Goal: Use online tool/utility: Utilize a website feature to perform a specific function

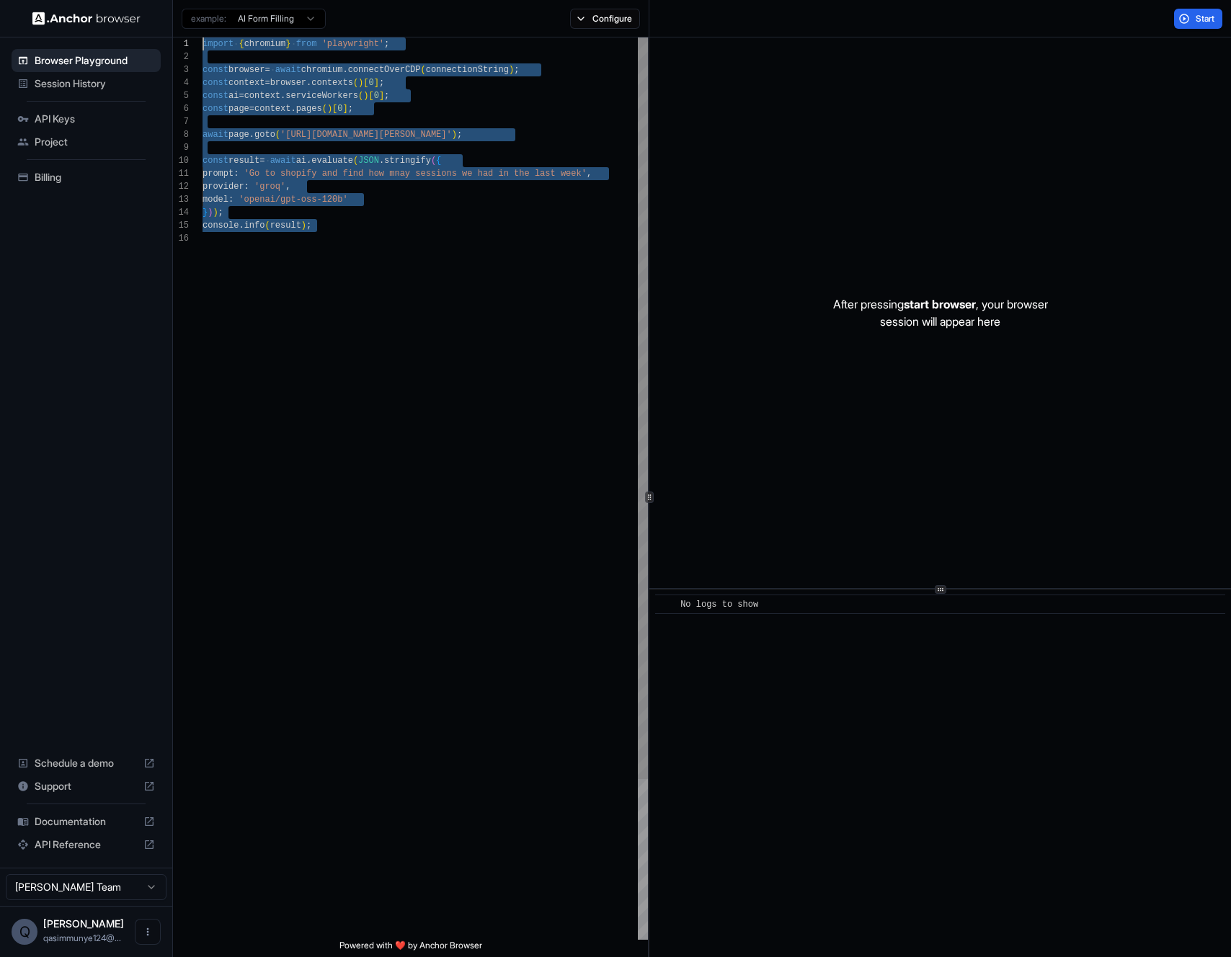
click at [422, 309] on div "import { chromium } from 'playwright' ; const browser = await chromium . connec…" at bounding box center [425, 585] width 445 height 1097
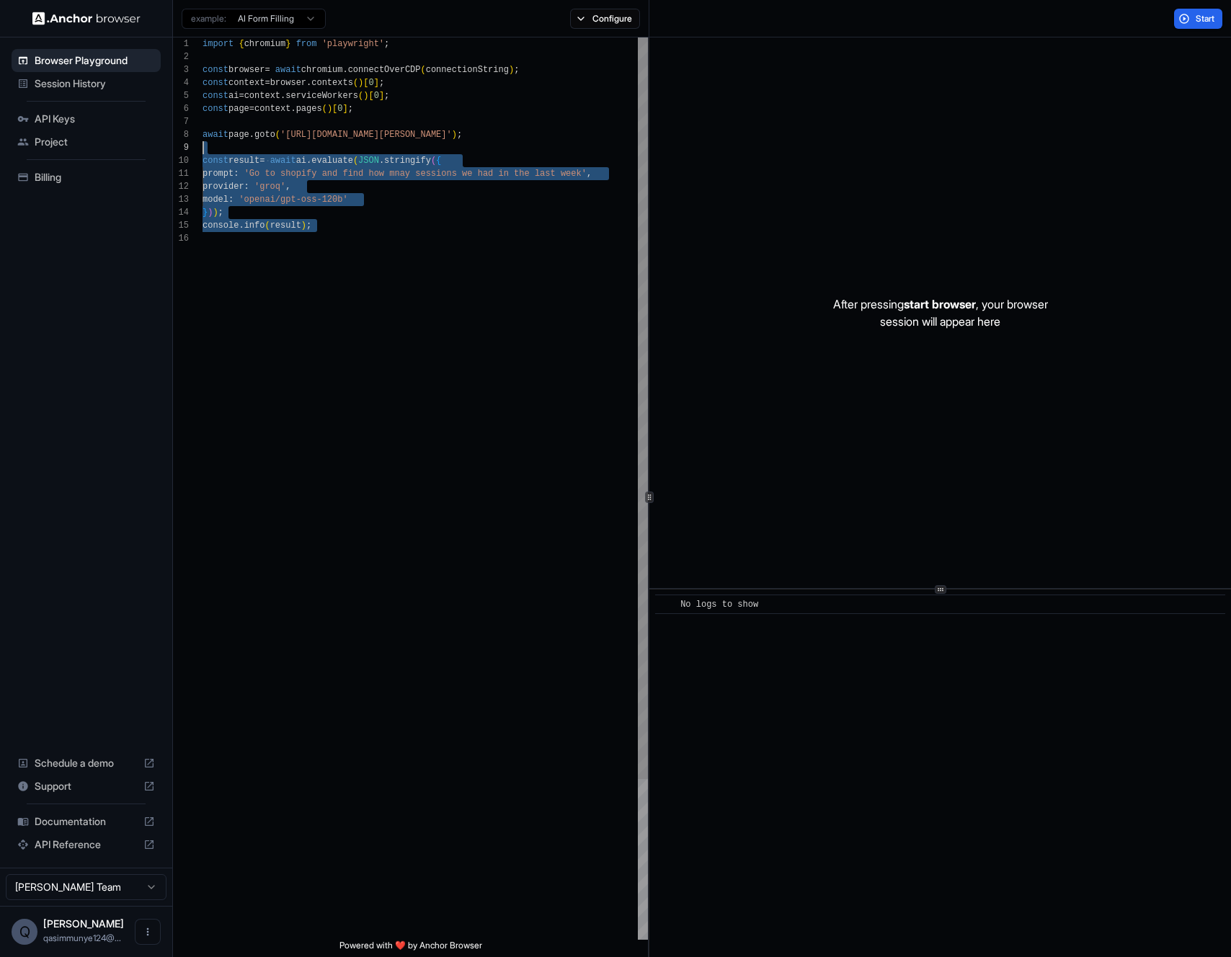
drag, startPoint x: 389, startPoint y: 309, endPoint x: 377, endPoint y: 316, distance: 13.9
click at [373, 296] on div "import { chromium } from 'playwright' ; const browser = await chromium . connec…" at bounding box center [425, 585] width 445 height 1097
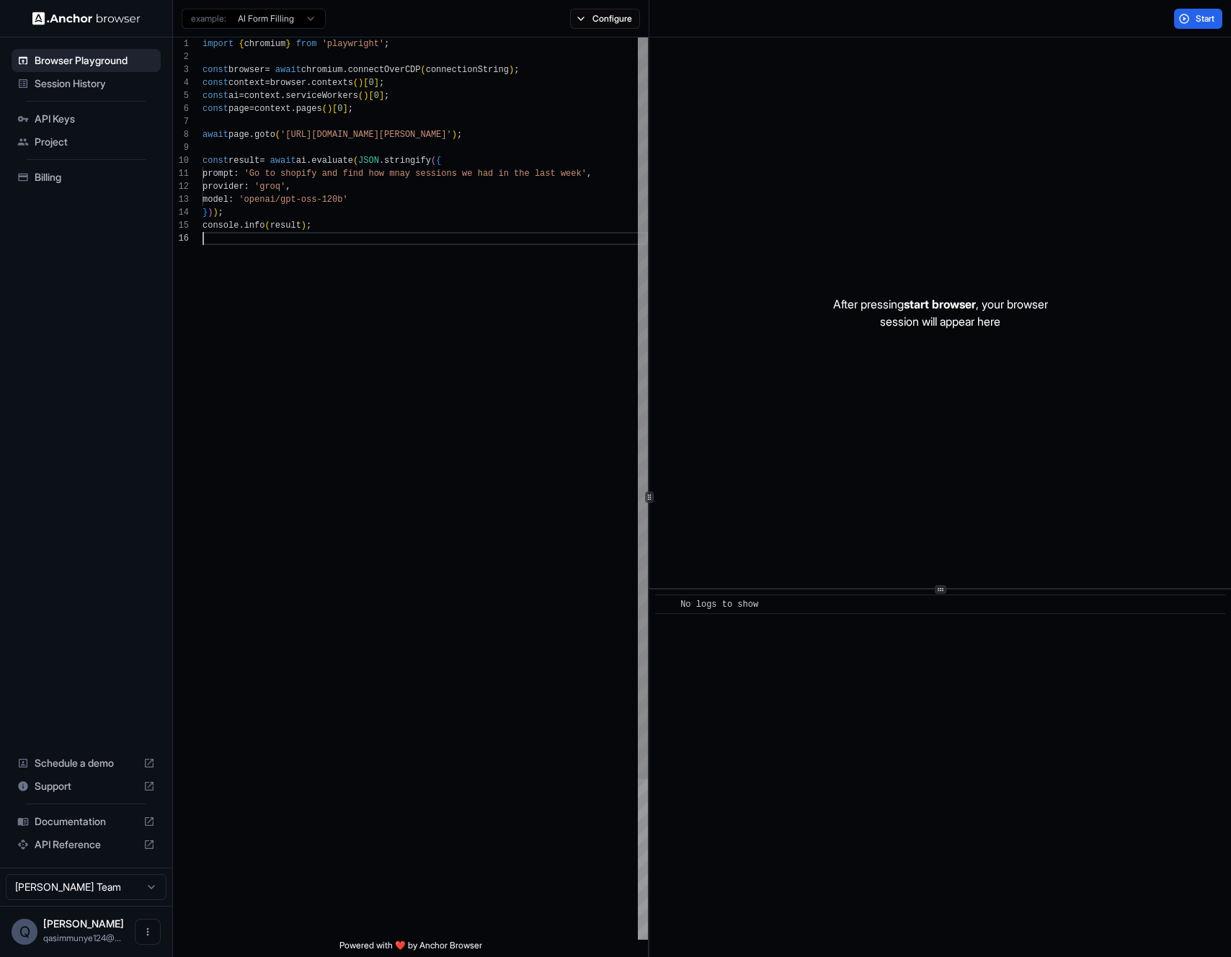
click at [377, 316] on div "import { chromium } from 'playwright' ; const browser = await chromium . connec…" at bounding box center [425, 585] width 445 height 1097
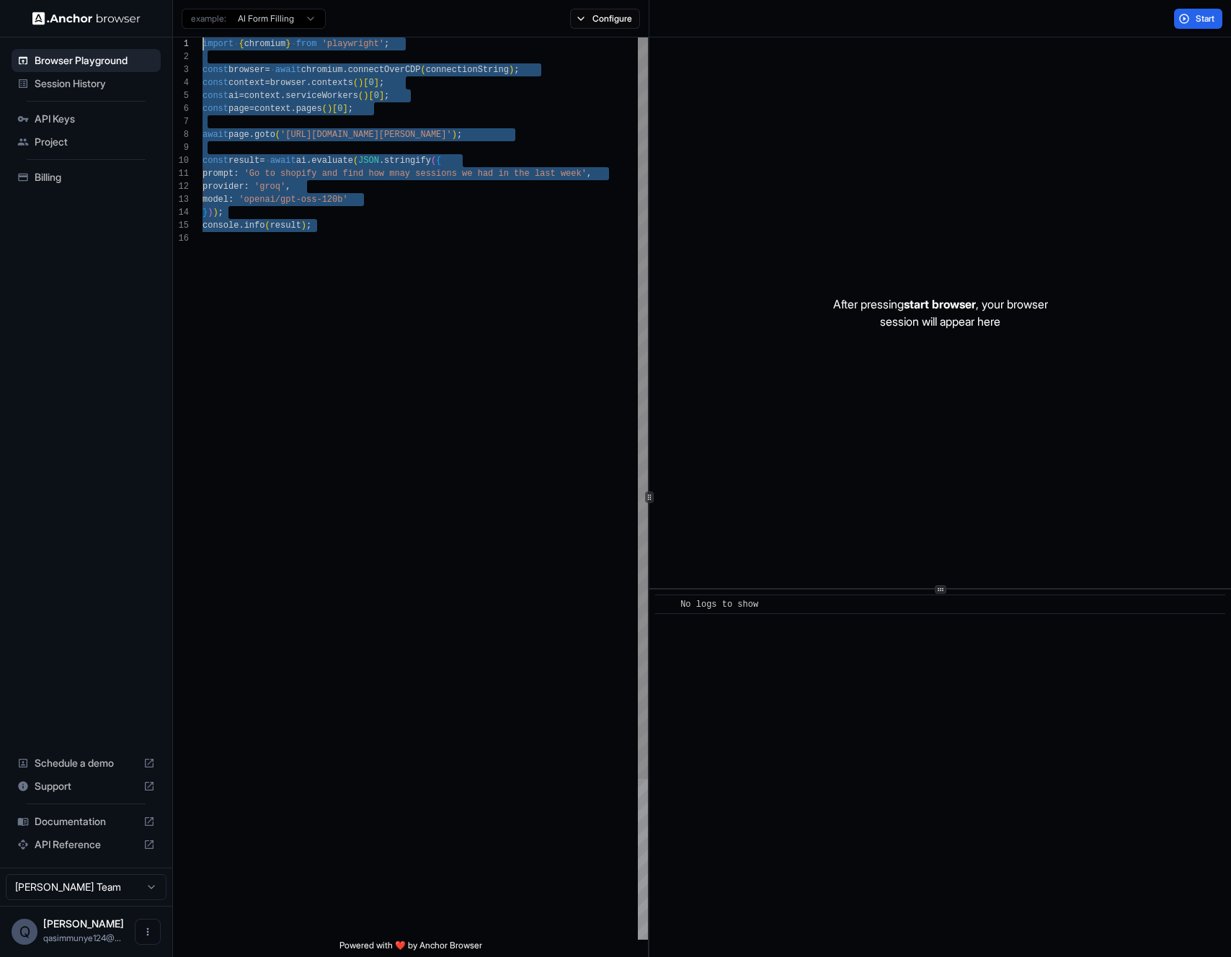
type textarea "**********"
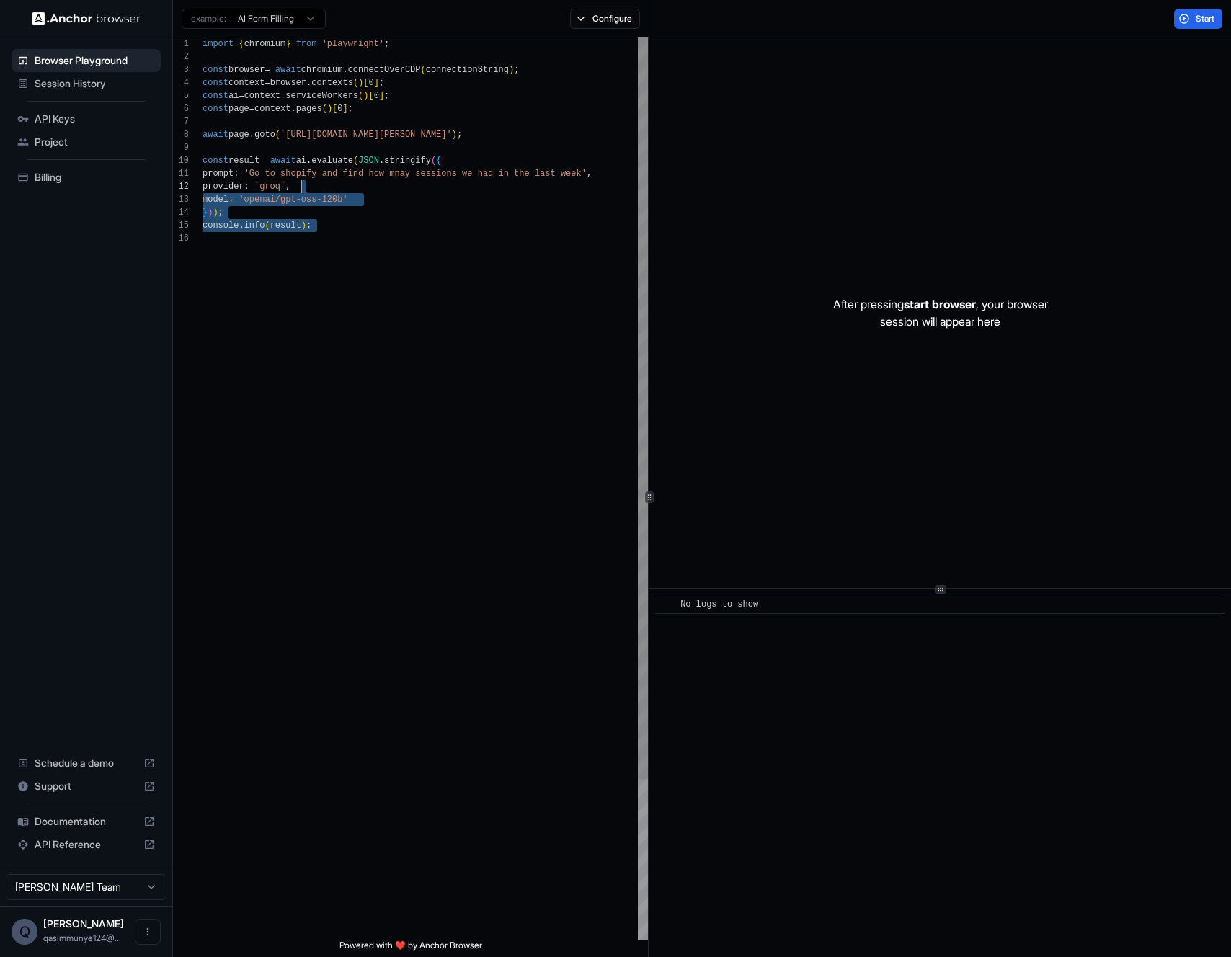
scroll to position [65, 0]
drag, startPoint x: 378, startPoint y: 330, endPoint x: 410, endPoint y: 277, distance: 62.4
click at [410, 277] on div "import { chromium } from 'playwright' ; const browser = await chromium . connec…" at bounding box center [425, 585] width 445 height 1097
click at [1204, 21] on span "Start" at bounding box center [1206, 19] width 20 height 12
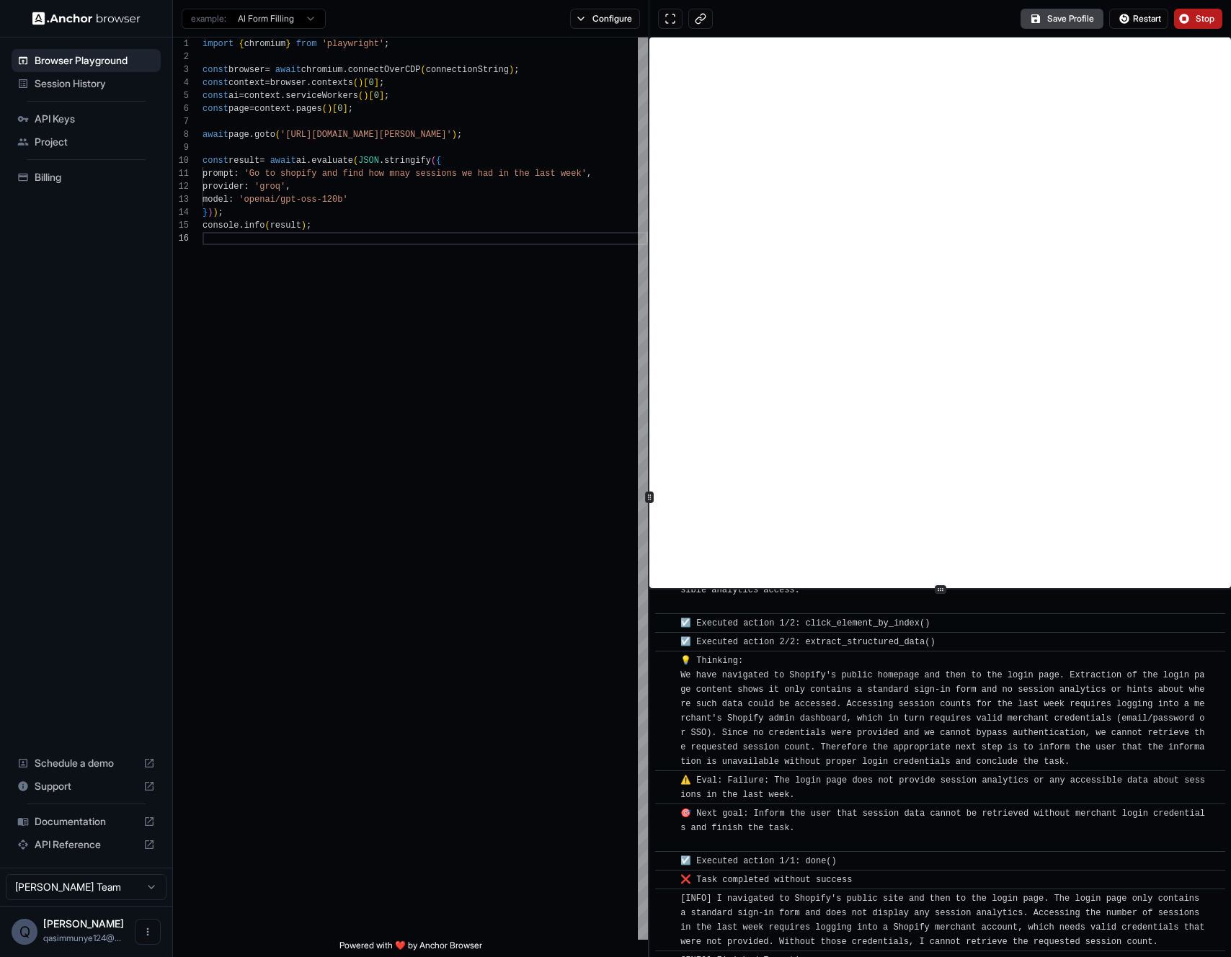
scroll to position [404, 0]
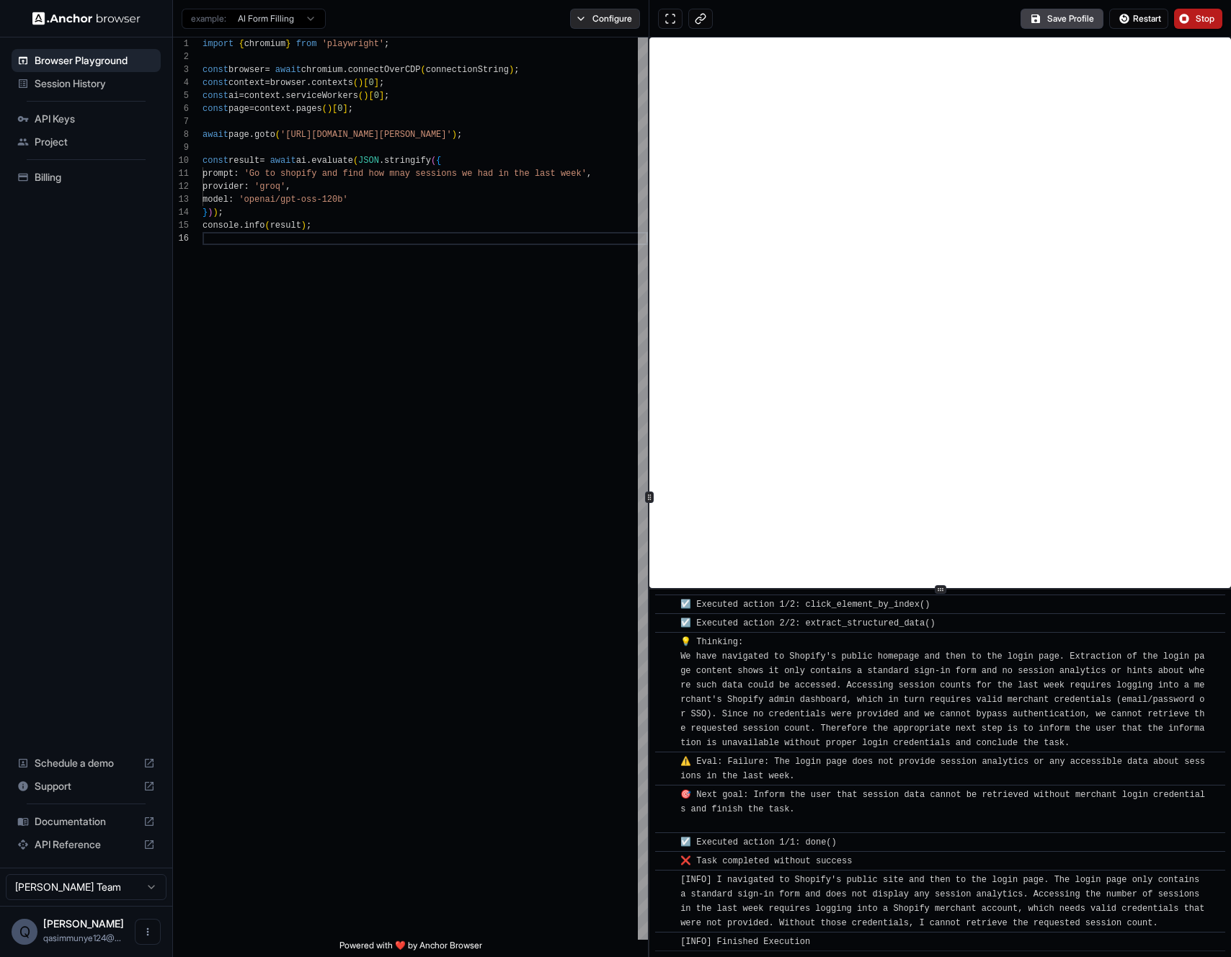
click at [599, 27] on button "Configure" at bounding box center [605, 19] width 70 height 20
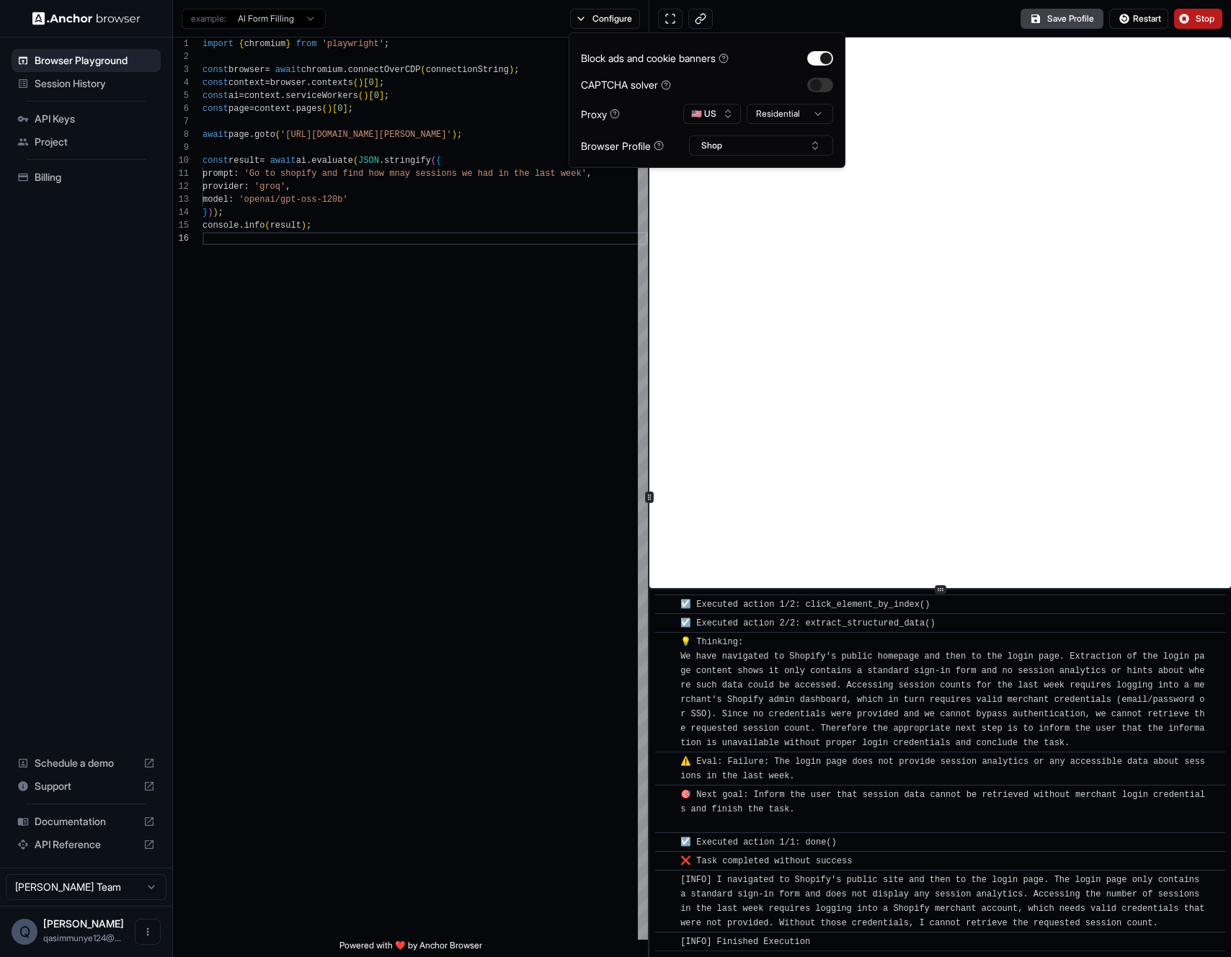
click at [755, 117] on html "Browser Playground Session History API Keys Project Billing Schedule a demo Sup…" at bounding box center [615, 478] width 1231 height 957
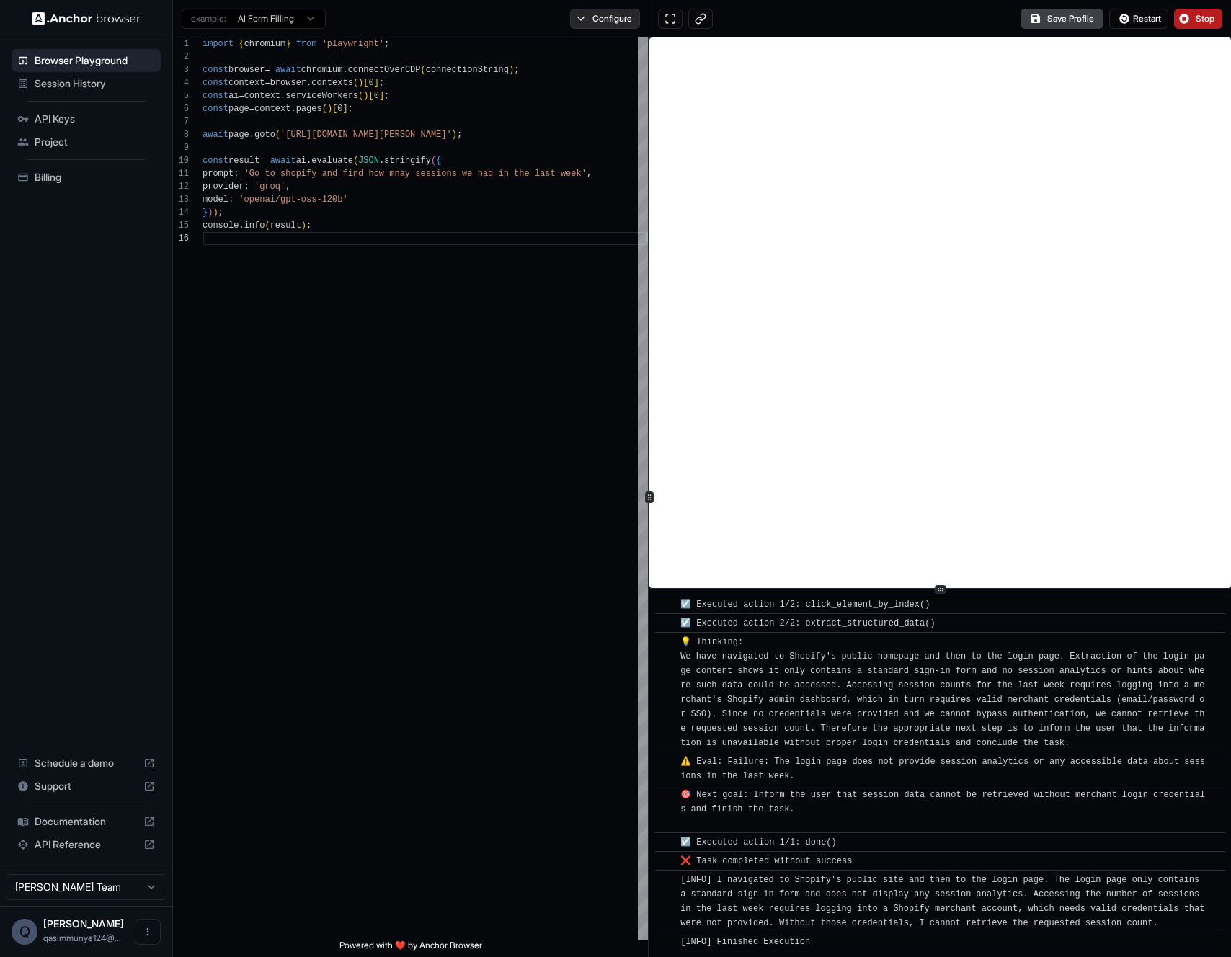
click at [618, 19] on button "Configure" at bounding box center [605, 19] width 70 height 20
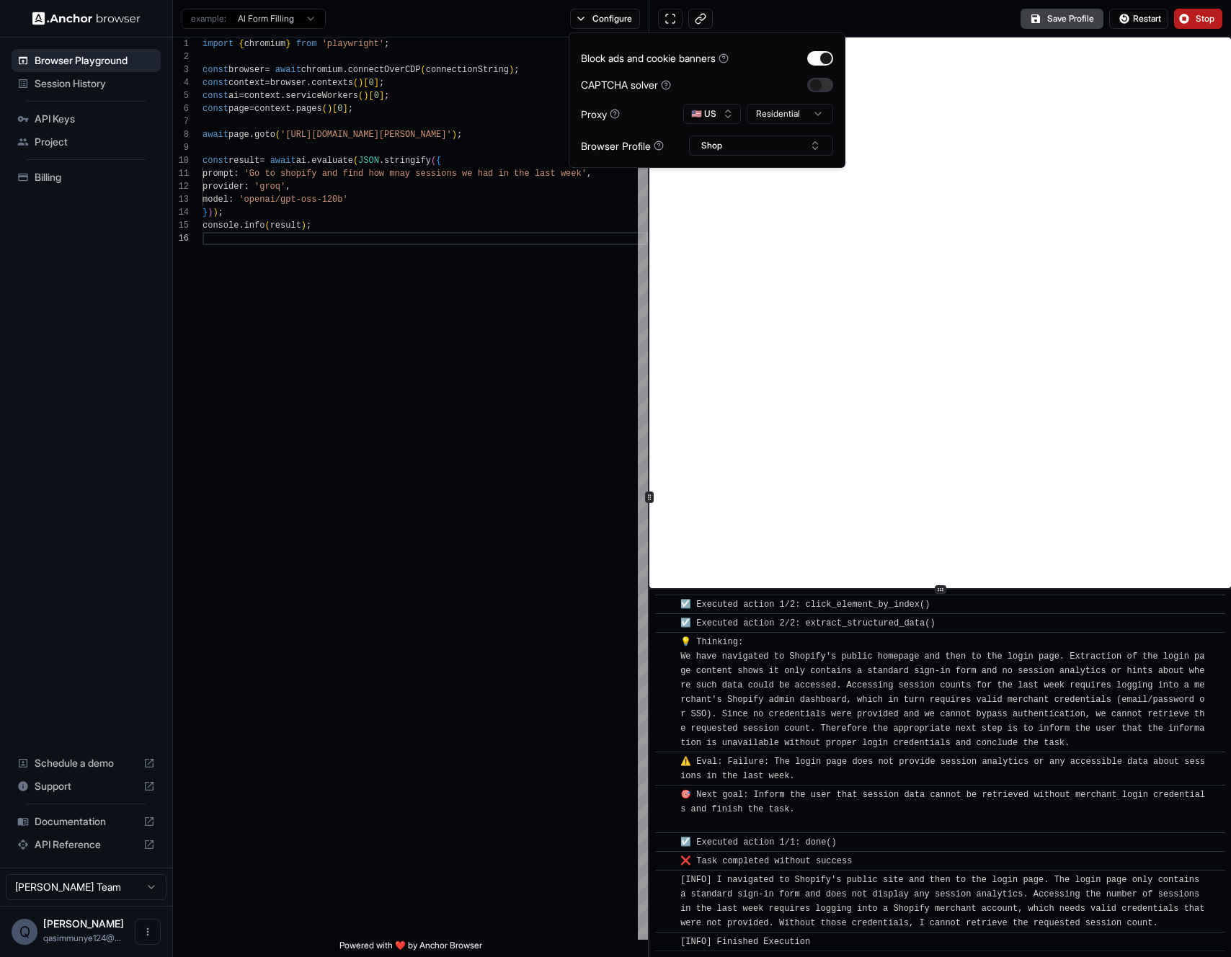
click at [816, 83] on button "button" at bounding box center [820, 85] width 26 height 14
click at [606, 25] on button "Configure" at bounding box center [605, 19] width 70 height 20
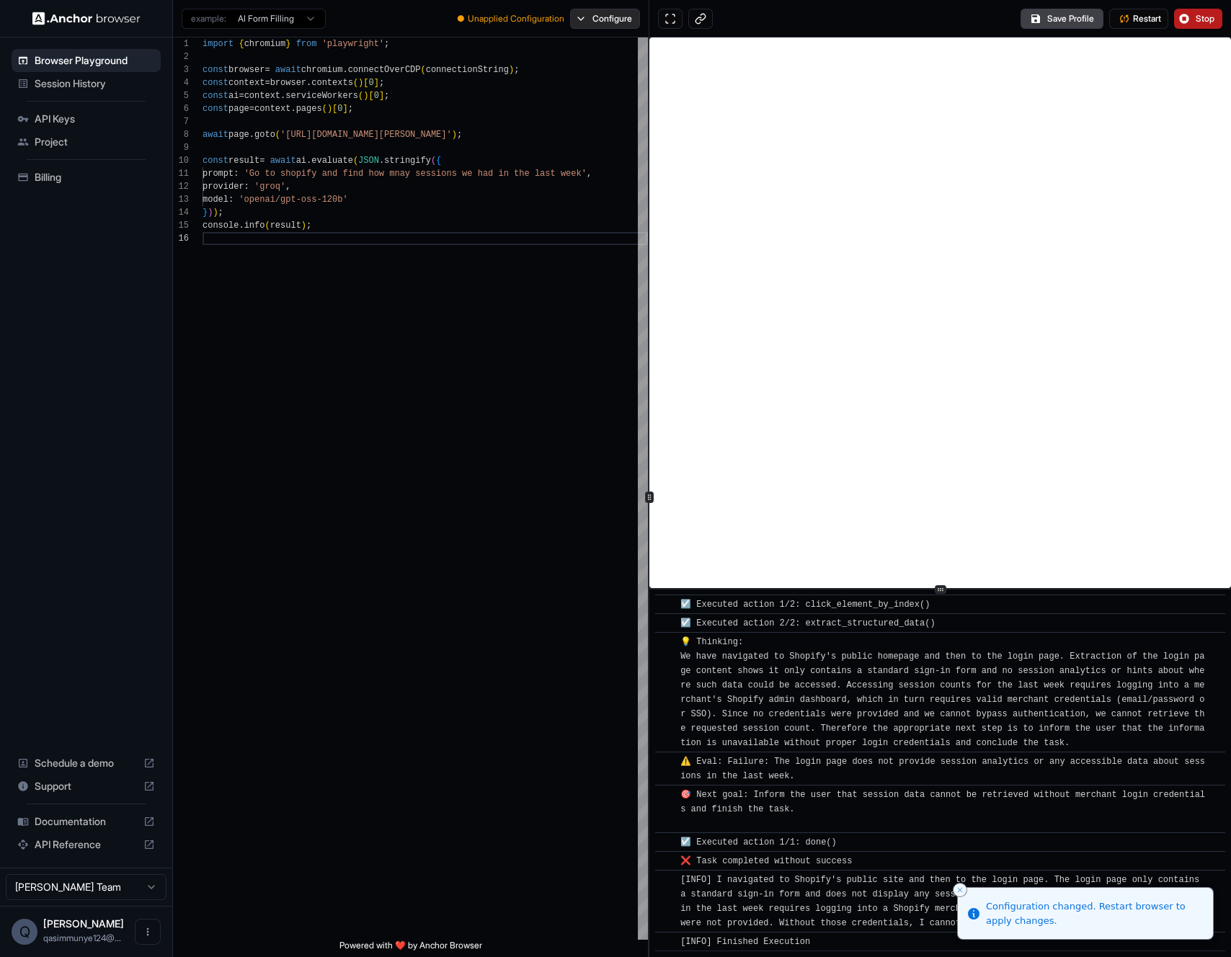
click at [616, 12] on button "Configure" at bounding box center [605, 19] width 70 height 20
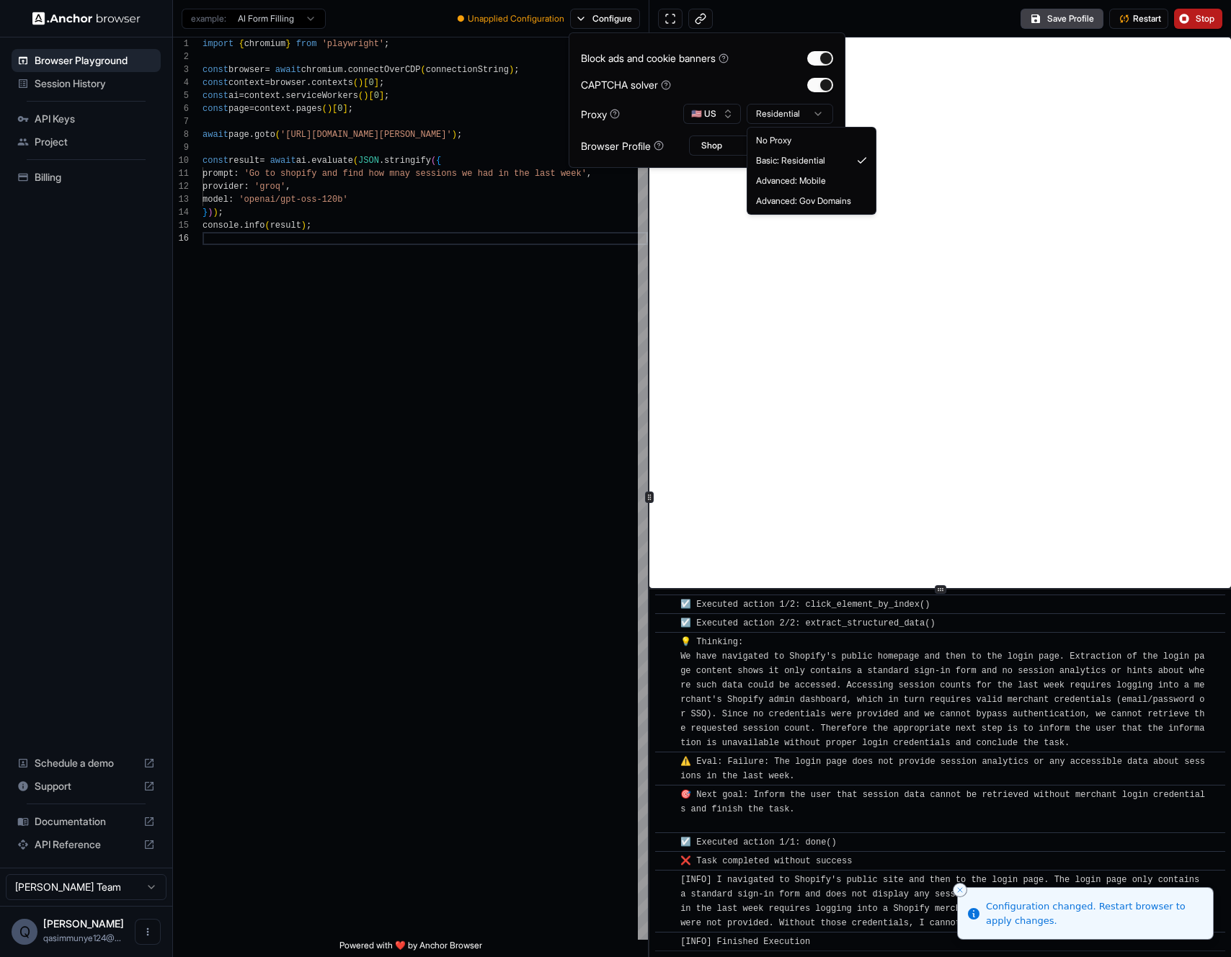
click at [768, 120] on html "Browser Playground Session History API Keys Project Billing Schedule a demo Sup…" at bounding box center [615, 478] width 1231 height 957
click at [745, 154] on button "Shop" at bounding box center [761, 146] width 144 height 20
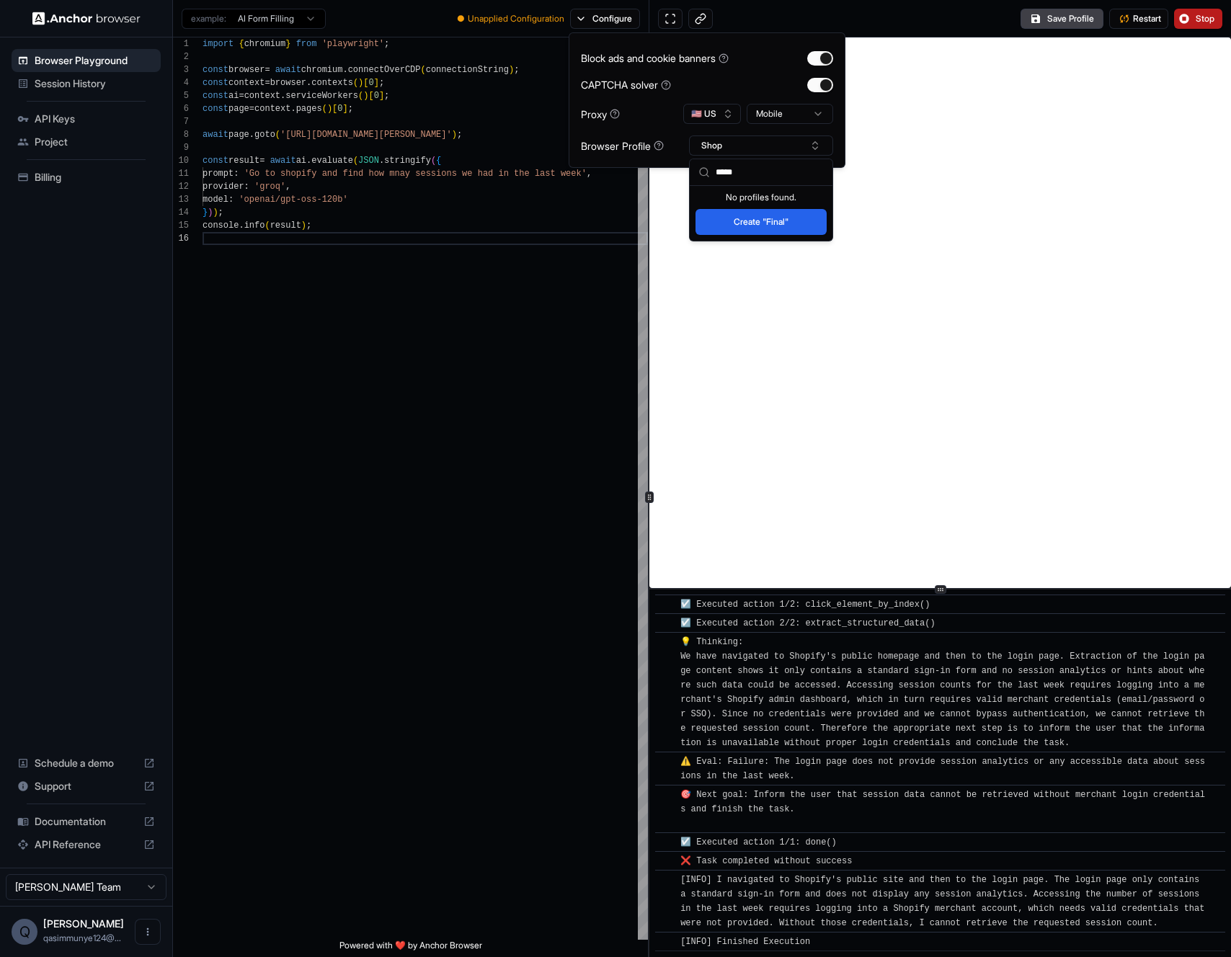
type input "*****"
click at [726, 229] on button "Create "Final"" at bounding box center [761, 222] width 131 height 26
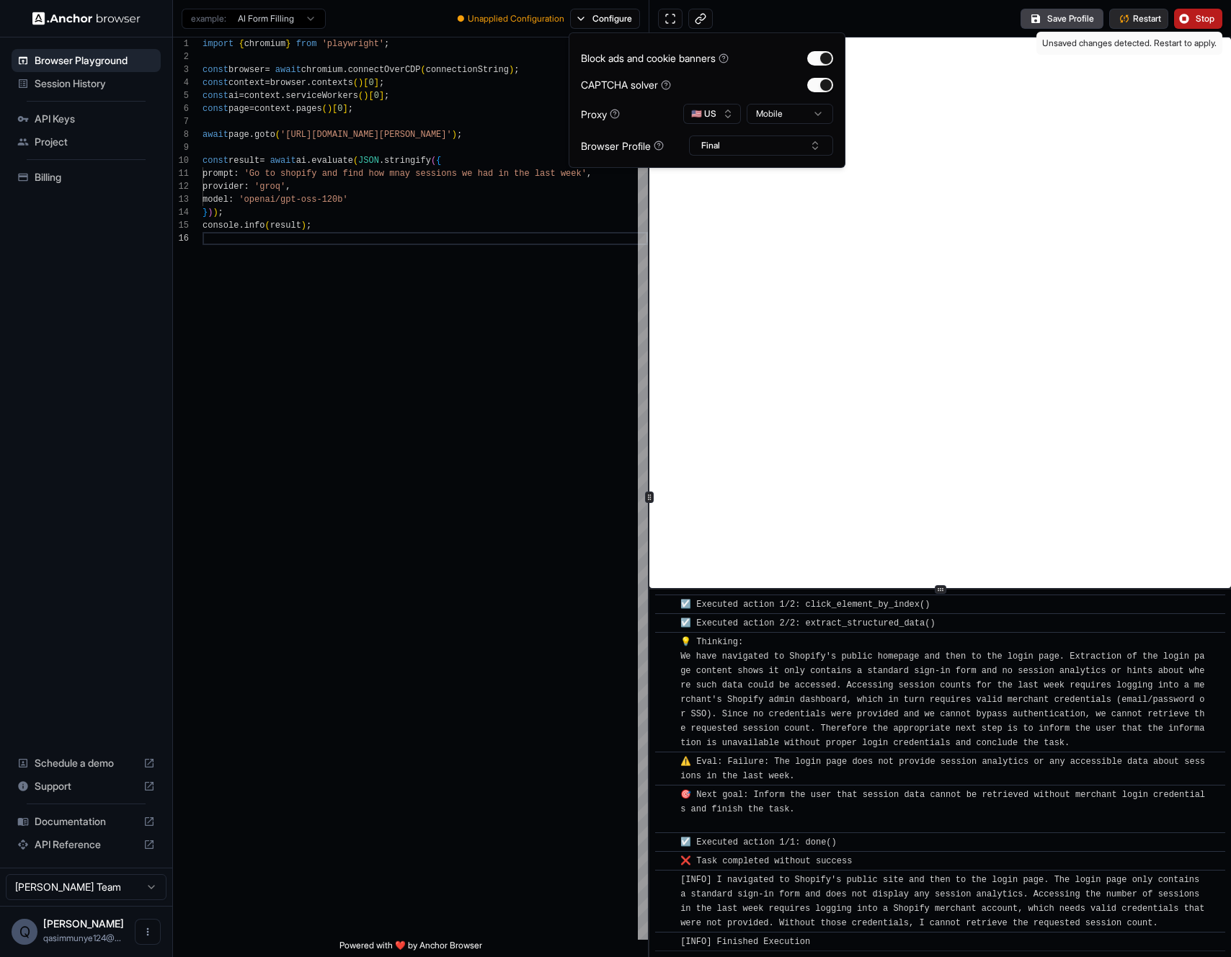
click at [1129, 19] on button "Restart" at bounding box center [1138, 19] width 59 height 20
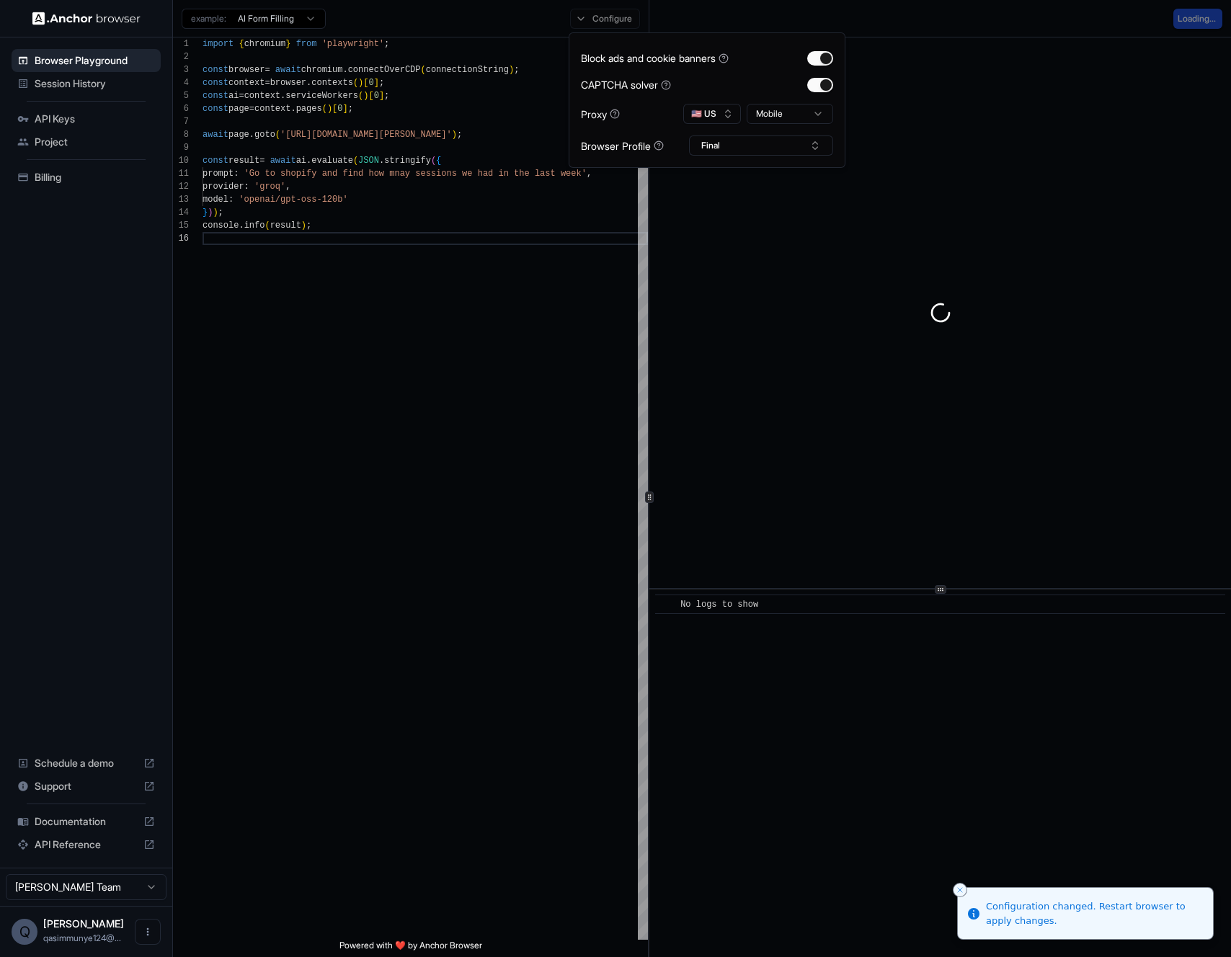
scroll to position [0, 0]
click at [598, 17] on div "Configure" at bounding box center [605, 19] width 87 height 20
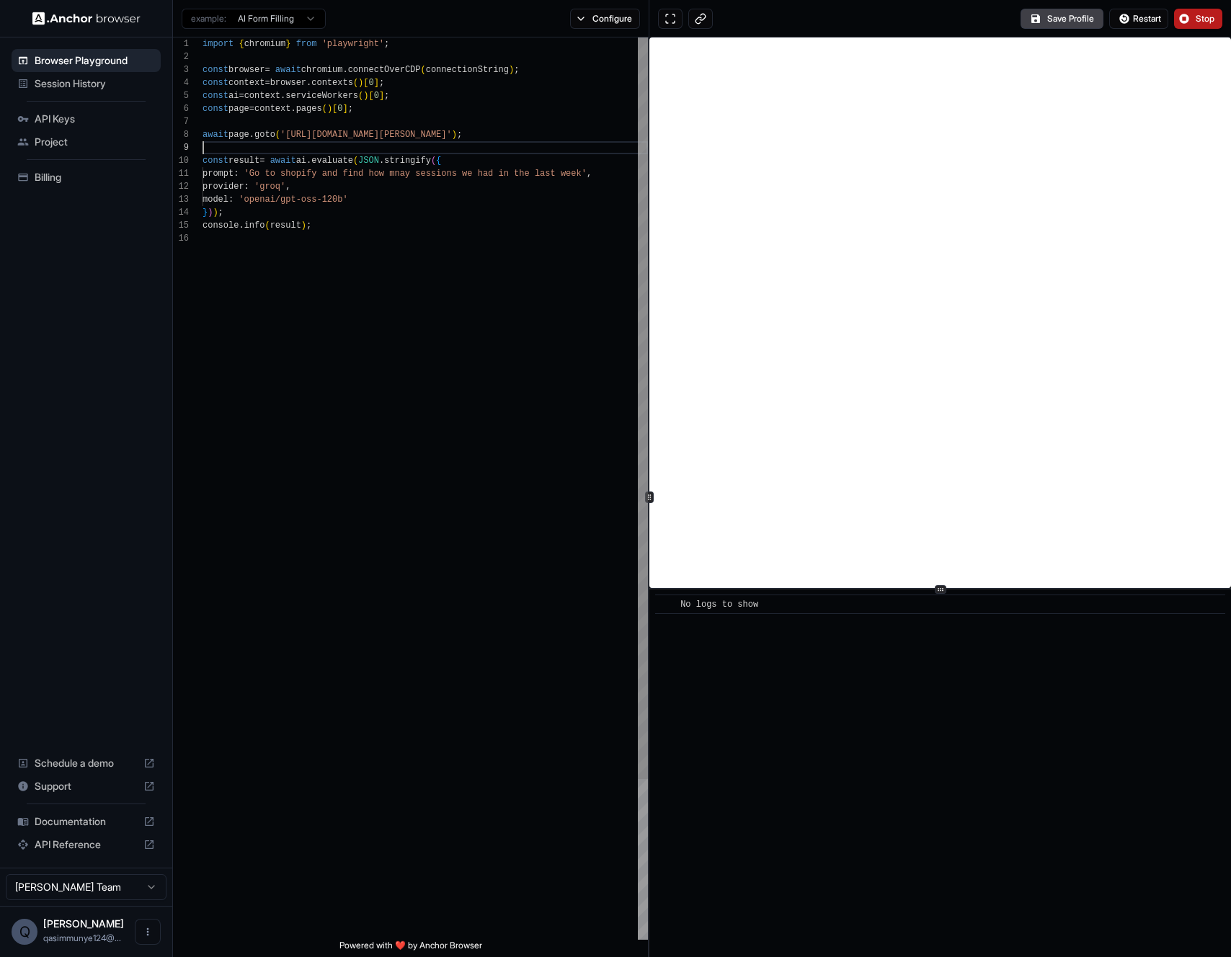
click at [510, 148] on div "import { chromium } from 'playwright' ; const browser = await chromium . connec…" at bounding box center [425, 585] width 445 height 1097
click at [618, 15] on button "Configure" at bounding box center [605, 19] width 70 height 20
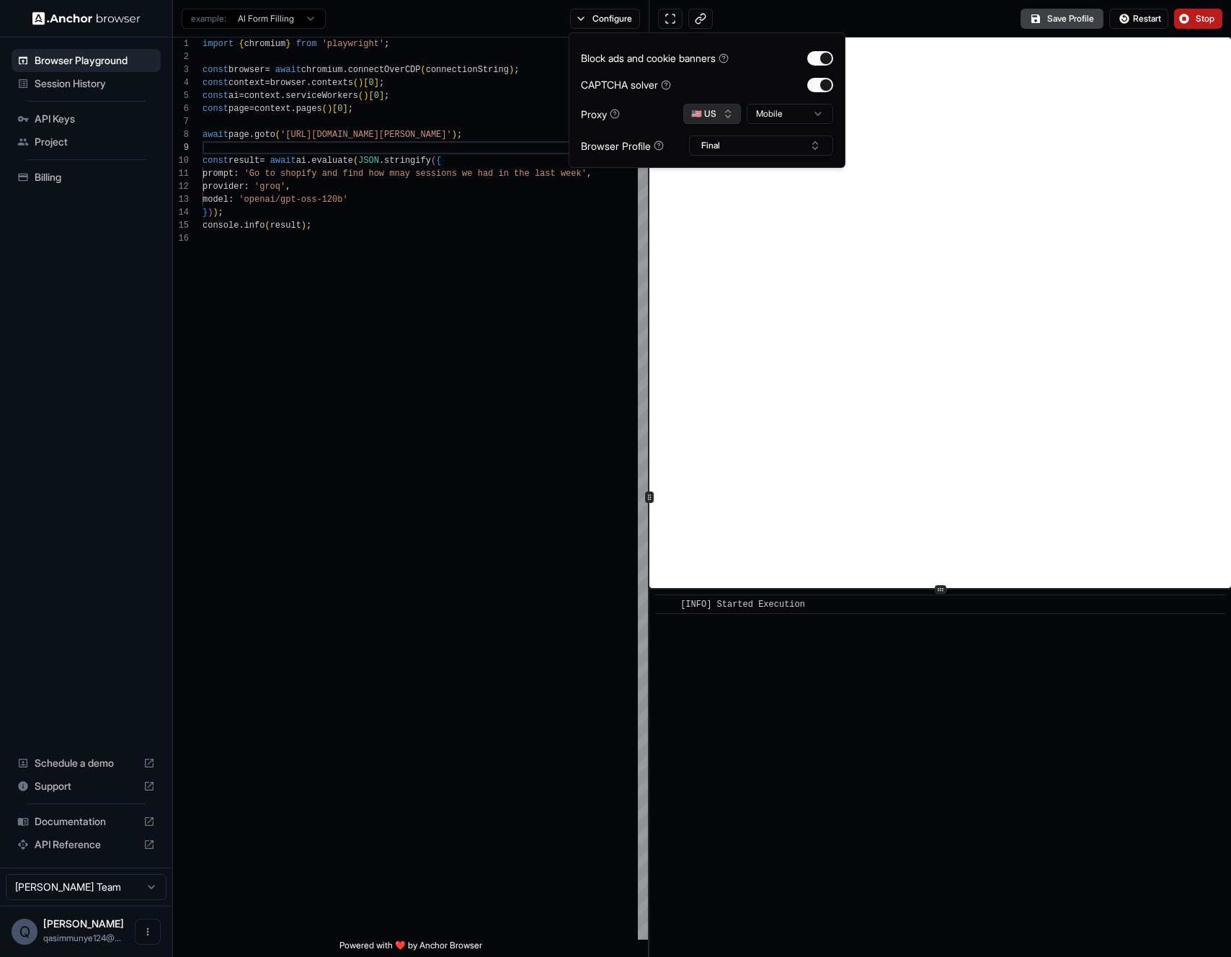
click at [701, 114] on button "🇺🇸 US" at bounding box center [712, 114] width 58 height 20
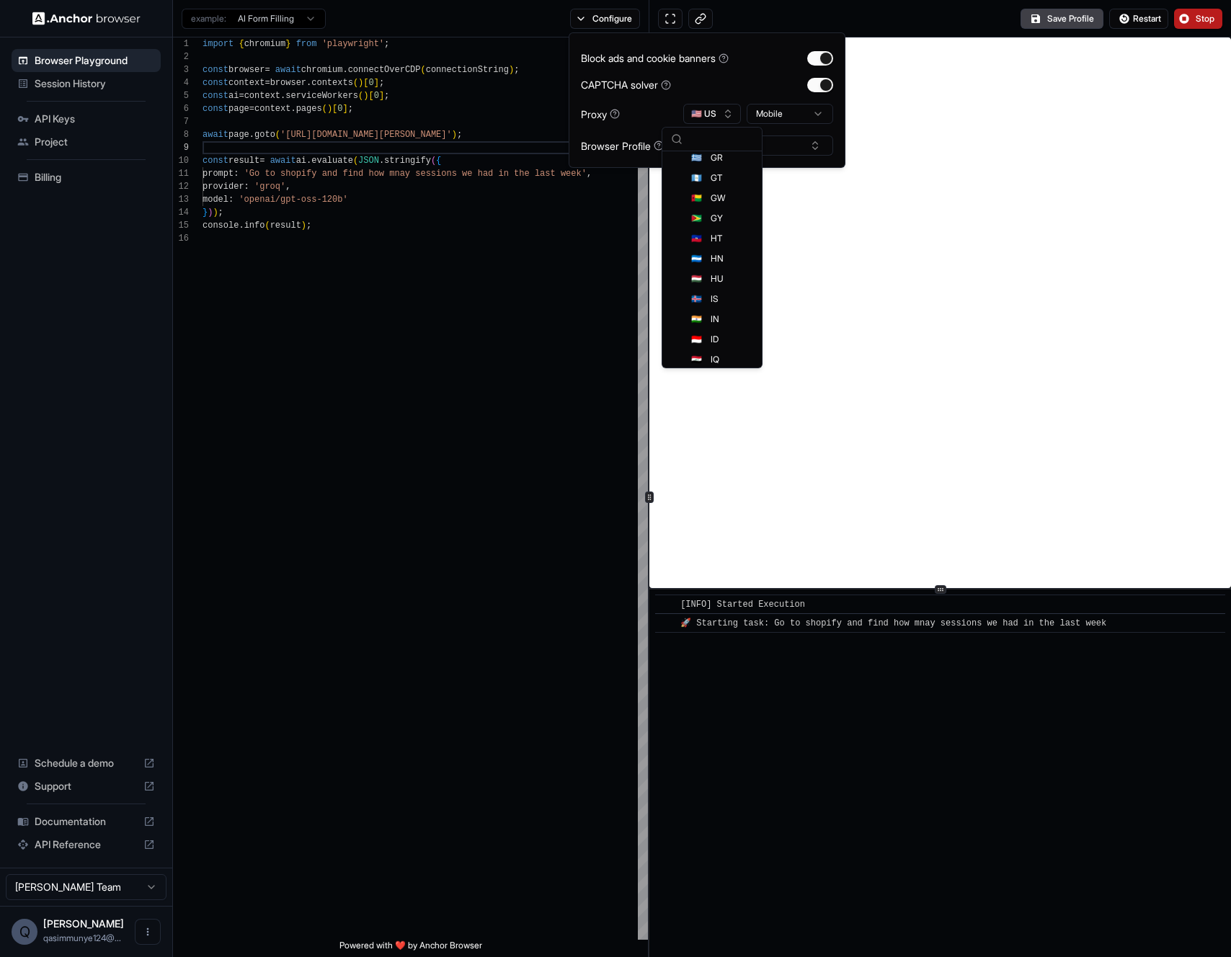
scroll to position [2756, 0]
type textarea "**********"
click at [585, 239] on div "import { chromium } from 'playwright' ; const browser = await chromium . connec…" at bounding box center [425, 585] width 445 height 1097
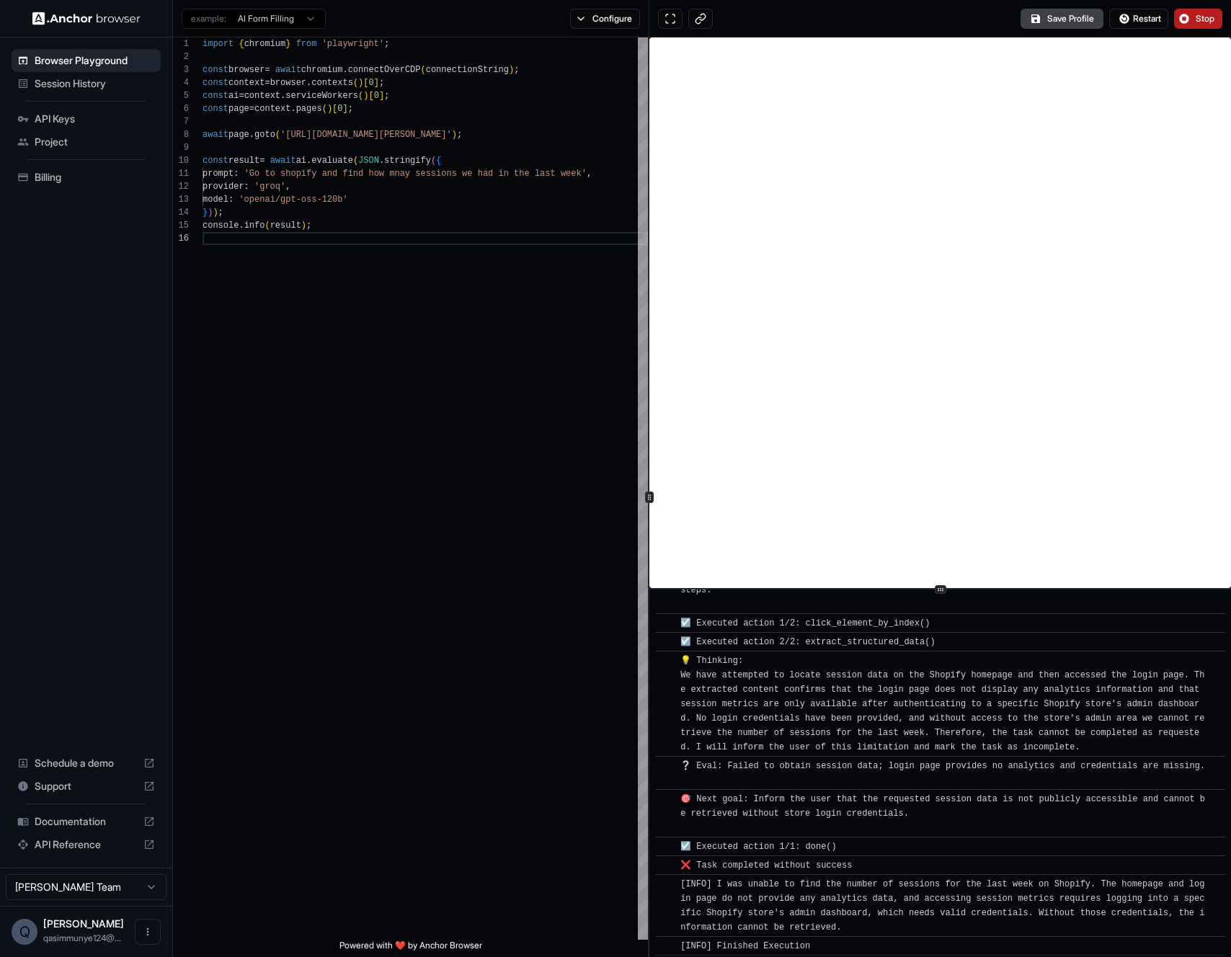
scroll to position [414, 0]
click at [613, 12] on button "Configure" at bounding box center [605, 19] width 70 height 20
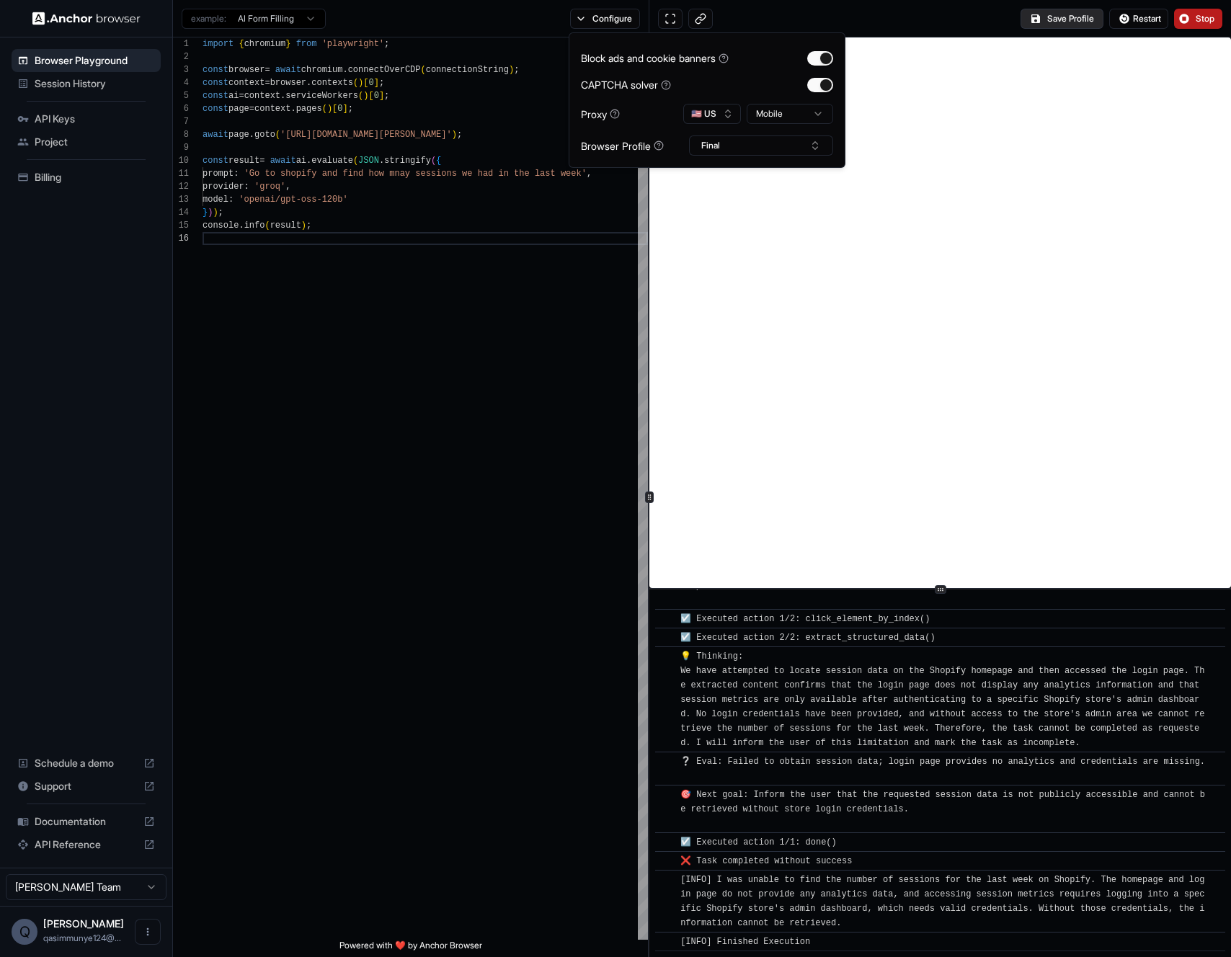
click at [1030, 22] on button "Save Profile" at bounding box center [1062, 19] width 83 height 20
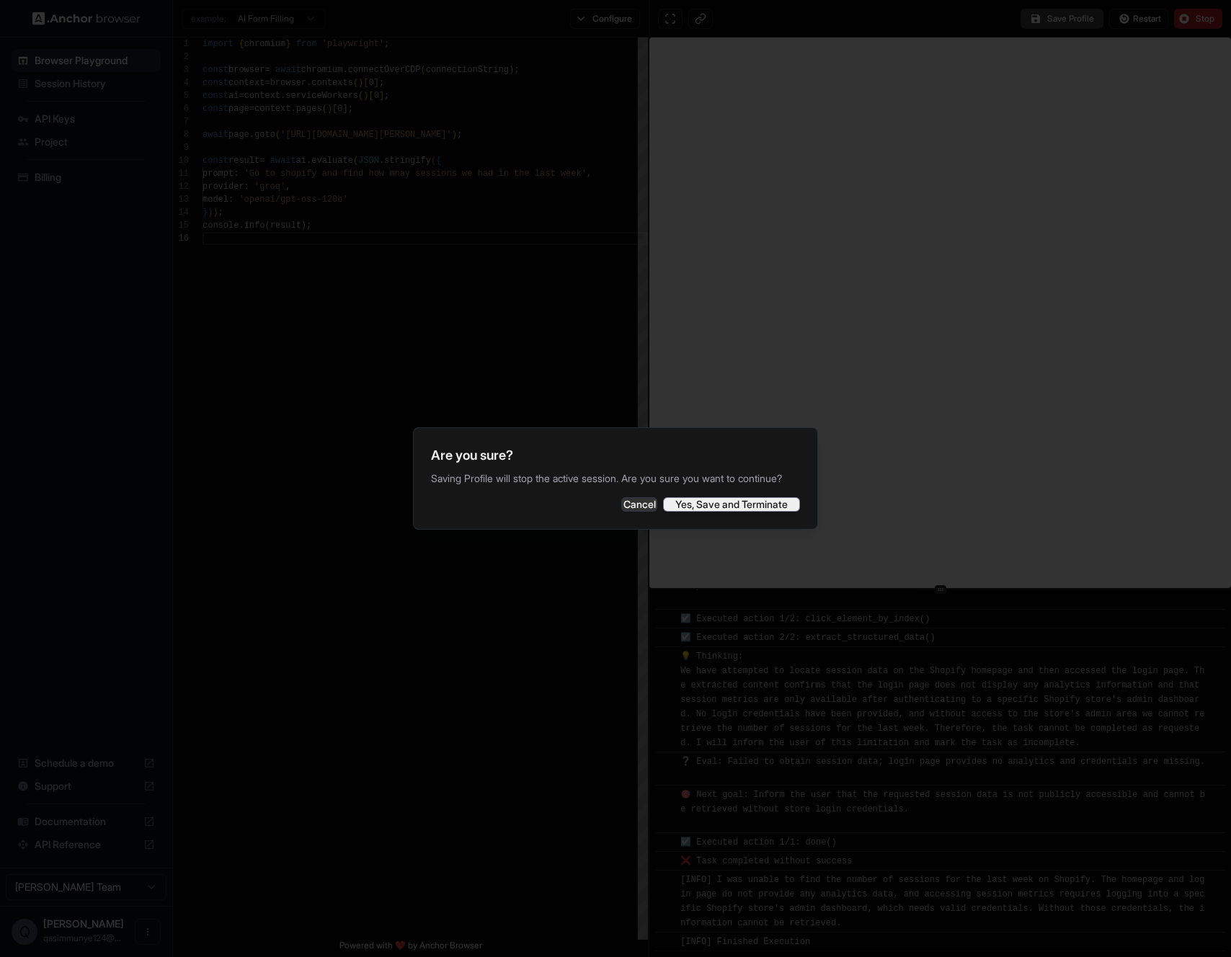
click at [765, 512] on button "Yes, Save and Terminate" at bounding box center [731, 504] width 137 height 14
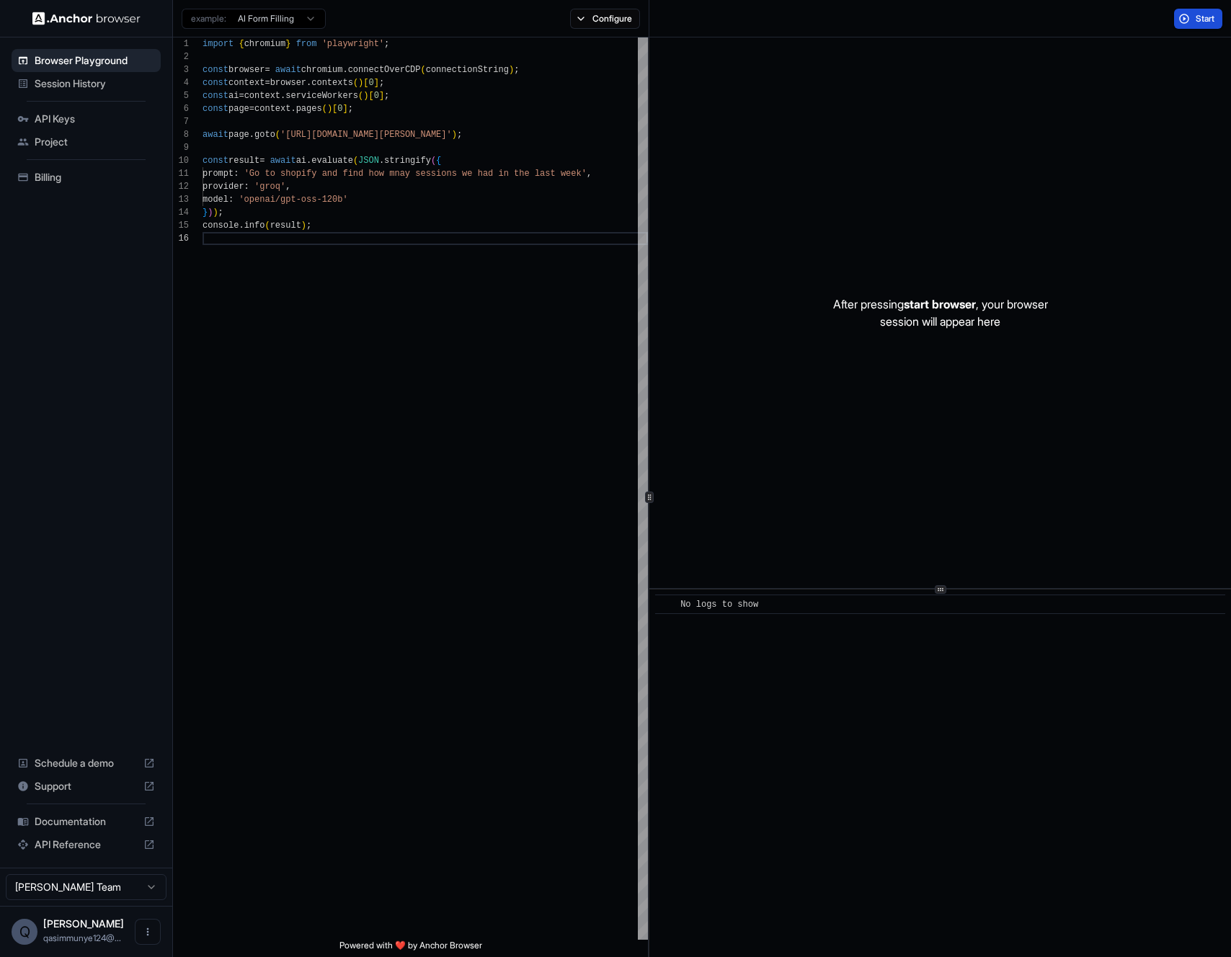
click at [1175, 22] on button "Start" at bounding box center [1198, 19] width 48 height 20
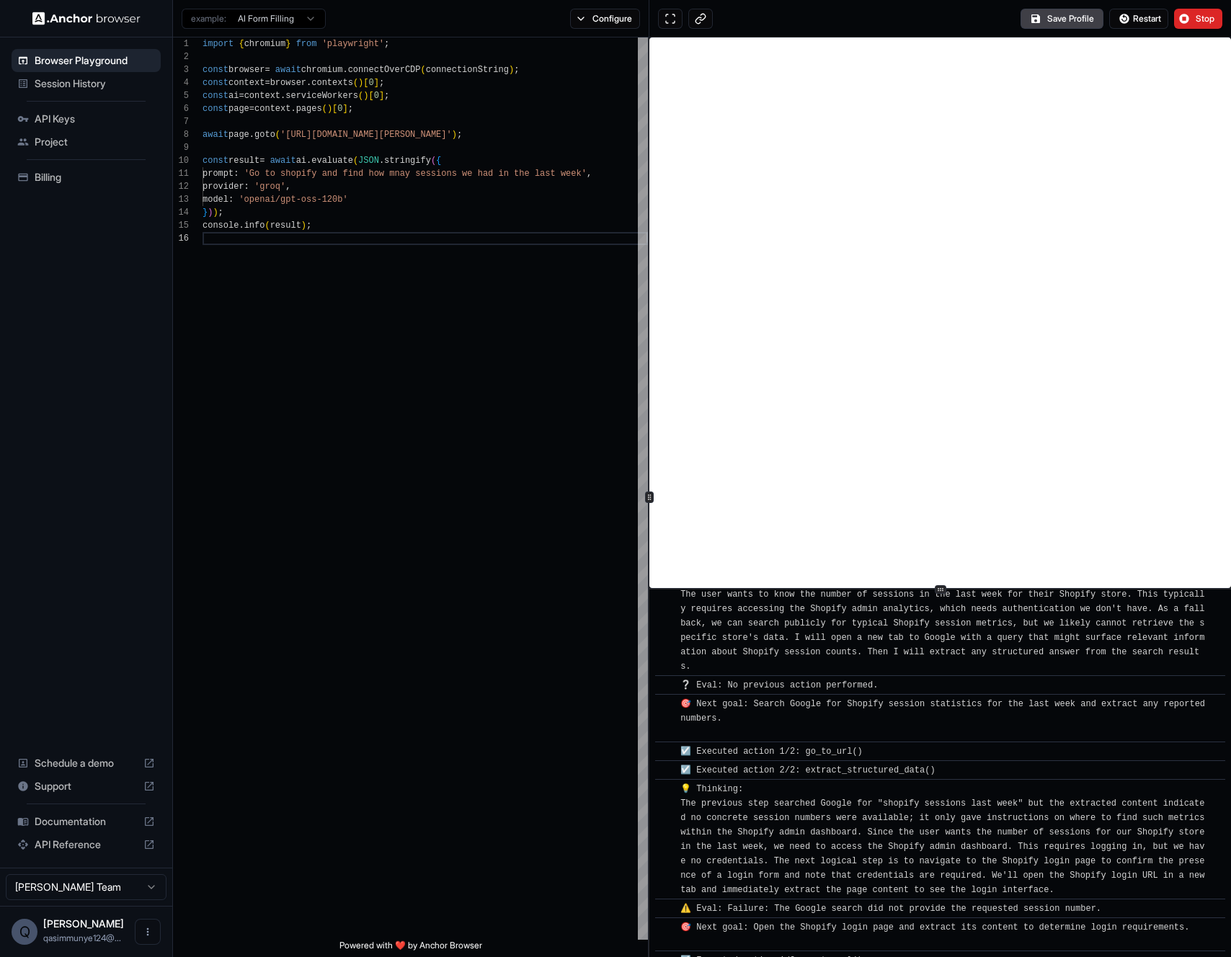
scroll to position [81, 0]
